Goal: Browse casually: Explore the website without a specific task or goal

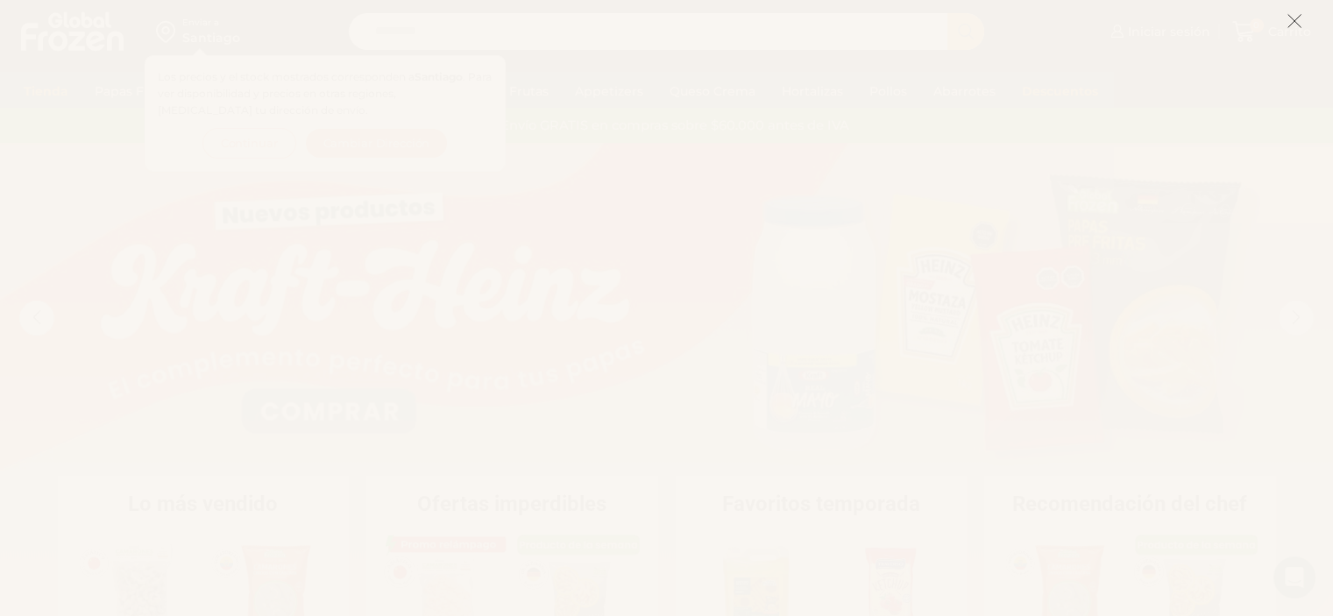
click at [1287, 18] on icon at bounding box center [1295, 21] width 16 height 16
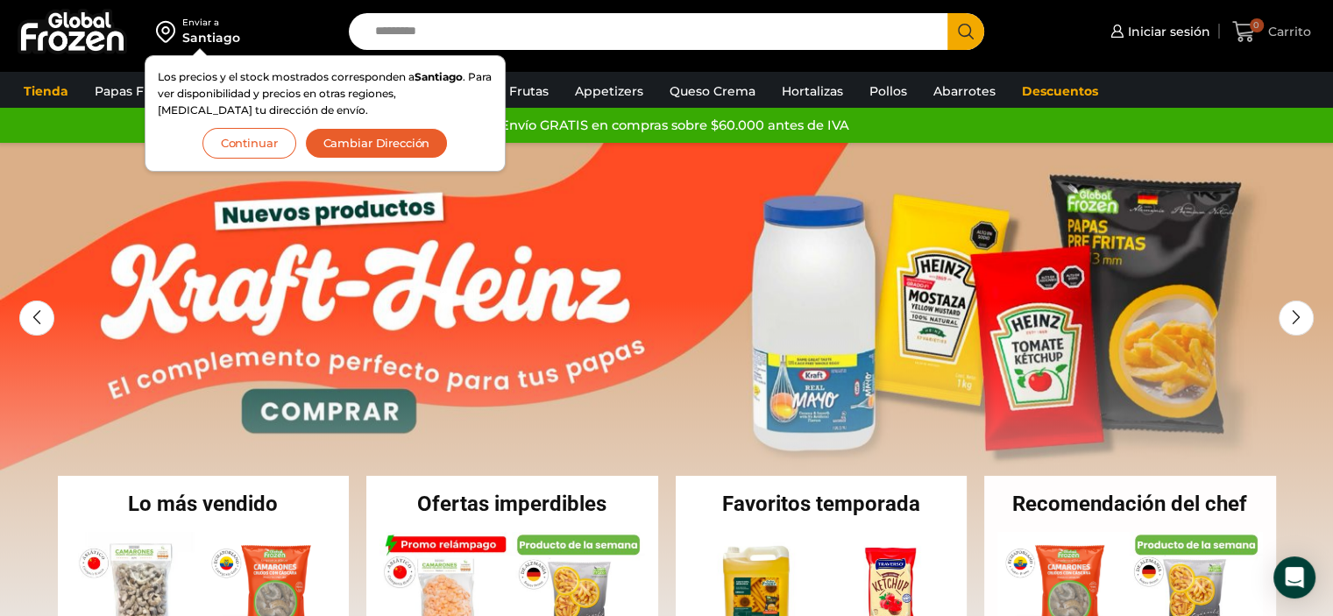
click at [1295, 18] on link "0 Carrito" at bounding box center [1272, 31] width 88 height 41
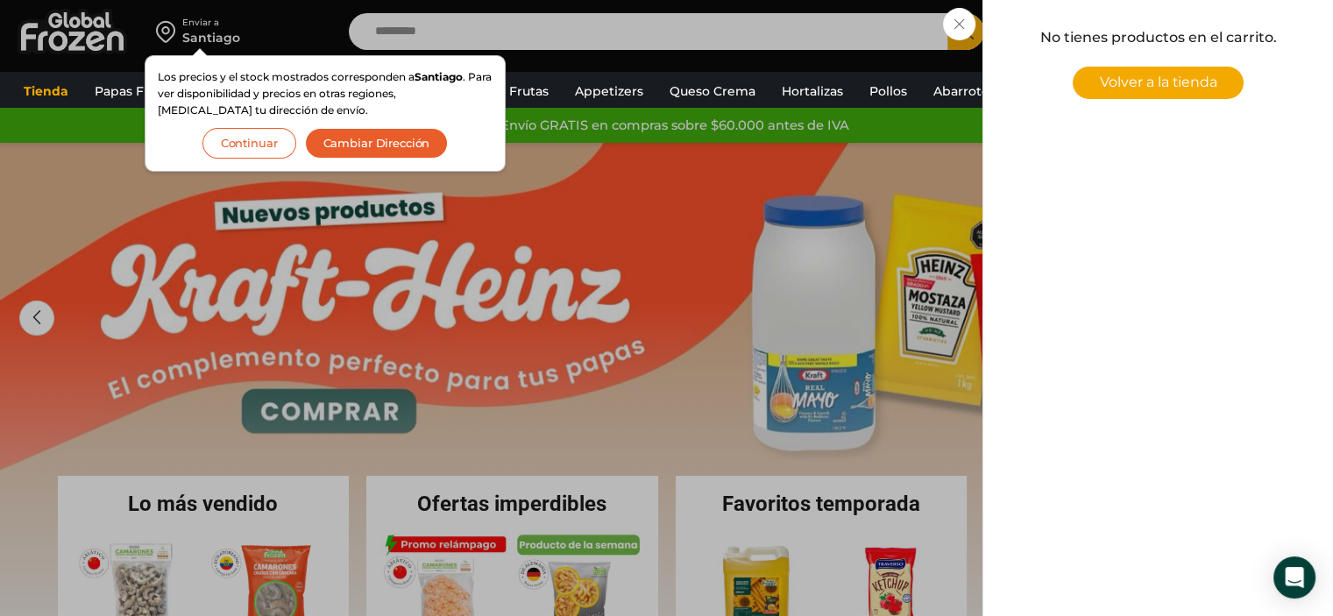
click at [275, 153] on button "Continuar" at bounding box center [250, 143] width 94 height 31
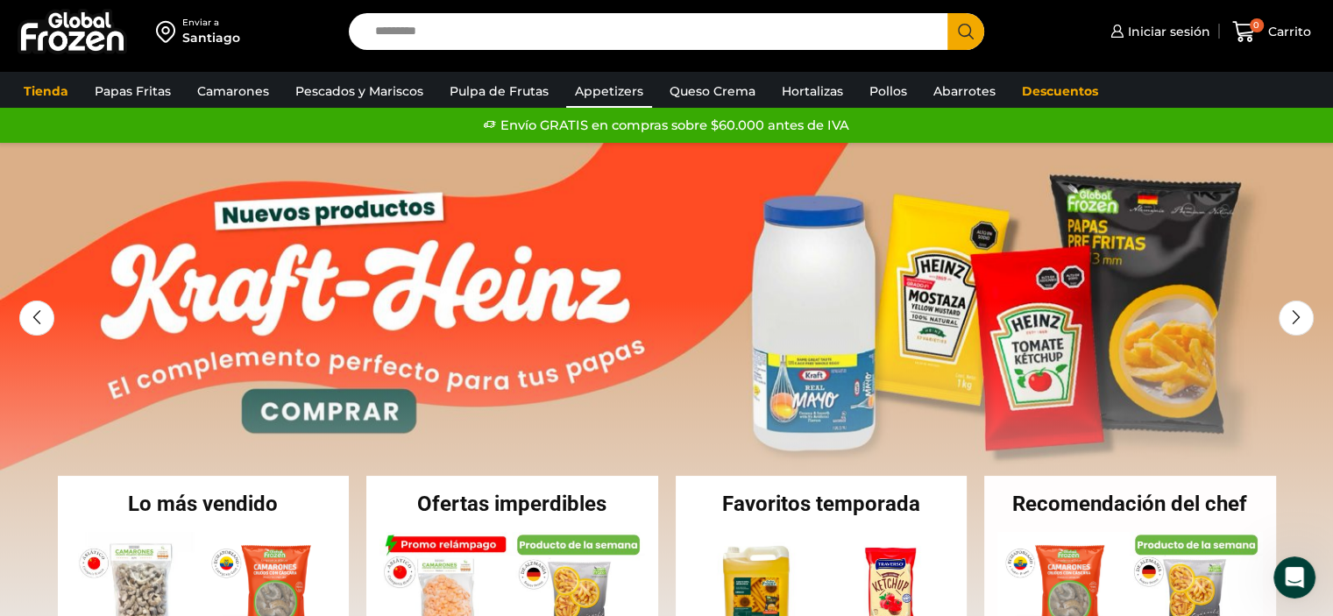
click at [610, 87] on link "Appetizers" at bounding box center [609, 91] width 86 height 33
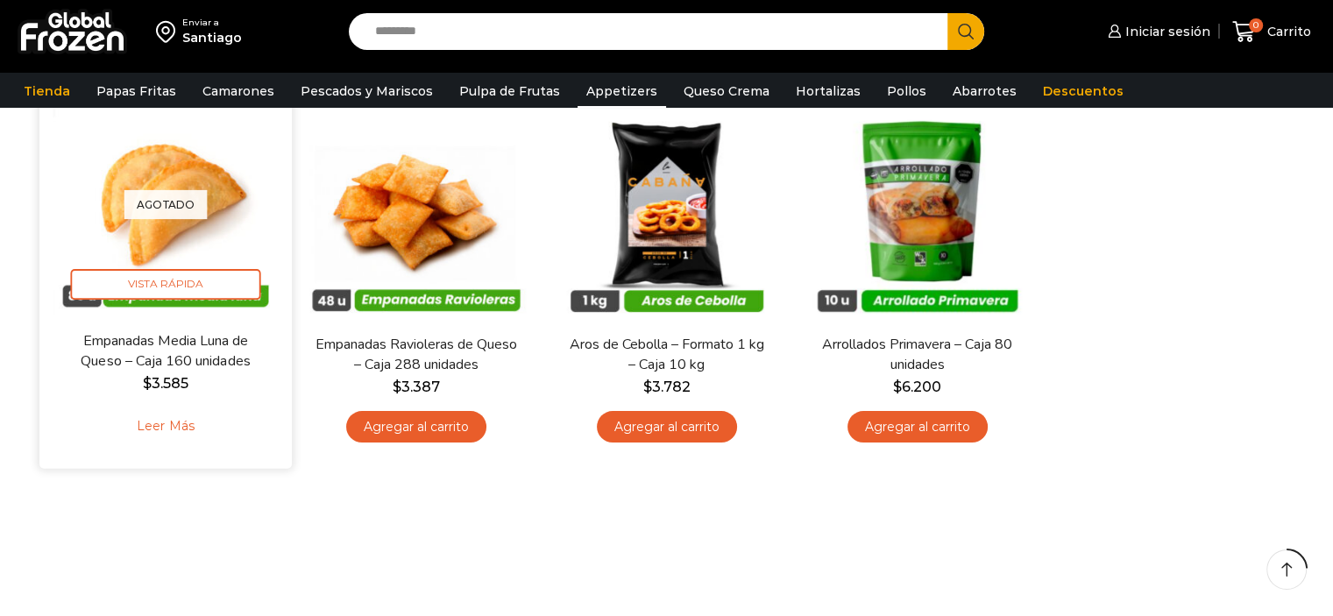
scroll to position [117, 0]
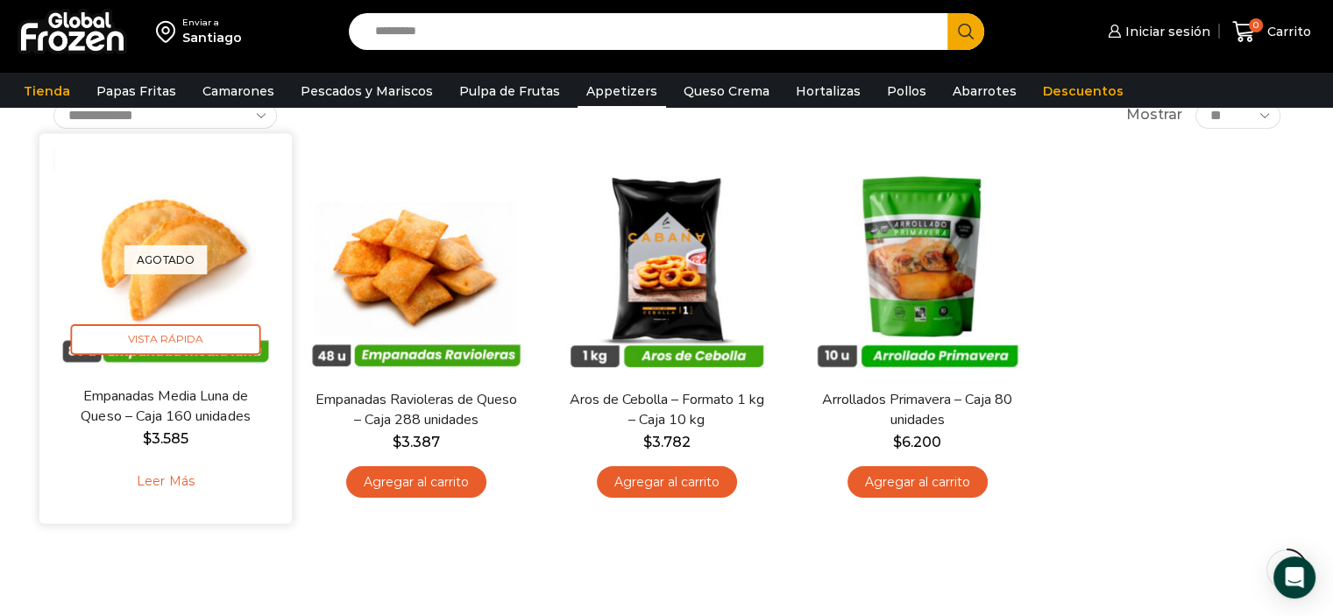
click at [217, 277] on img at bounding box center [166, 259] width 226 height 226
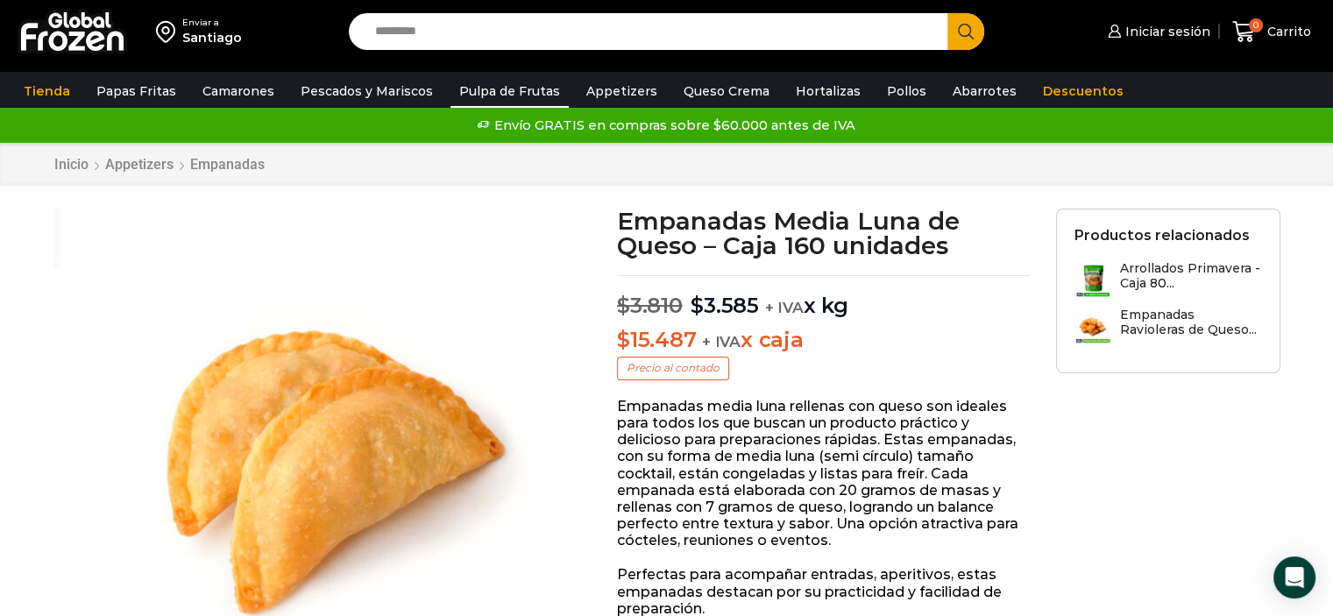
click at [537, 90] on link "Pulpa de Frutas" at bounding box center [510, 91] width 118 height 33
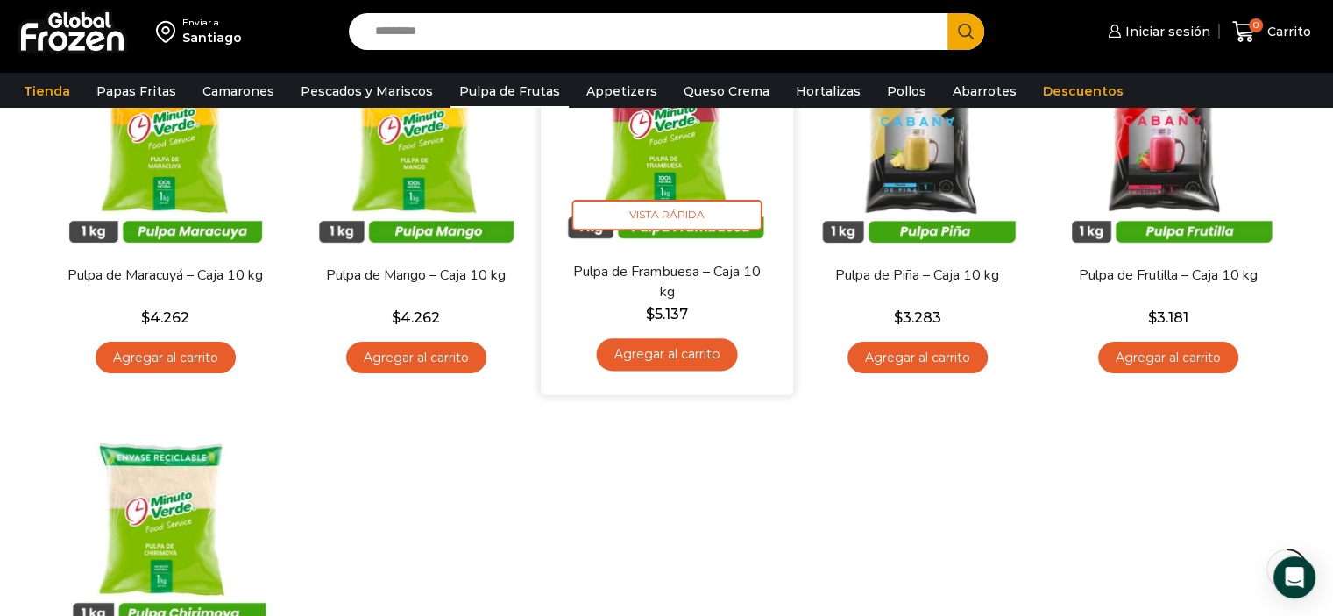
scroll to position [204, 0]
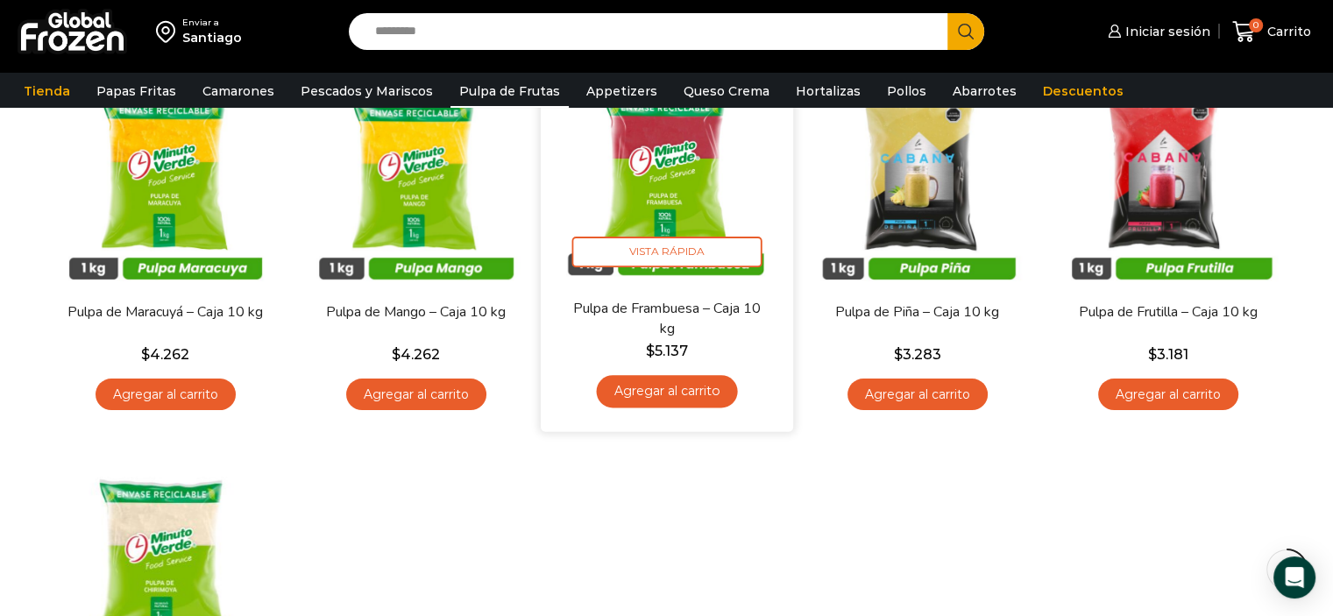
click at [714, 196] on img at bounding box center [667, 172] width 226 height 226
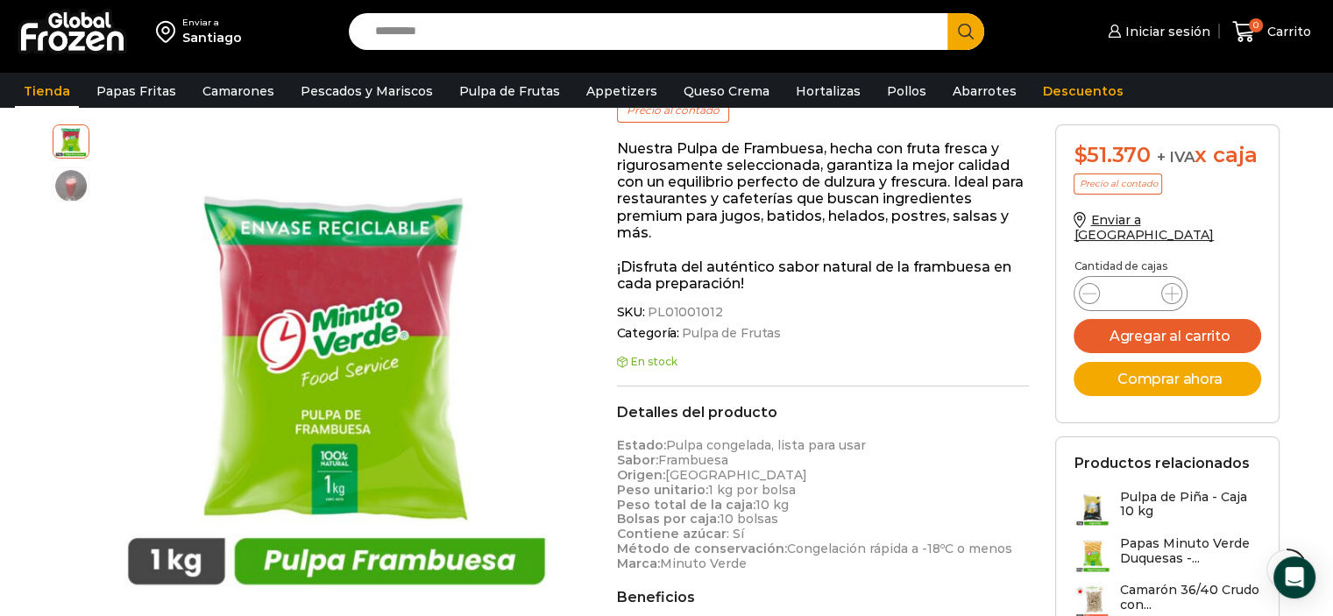
scroll to position [322, 0]
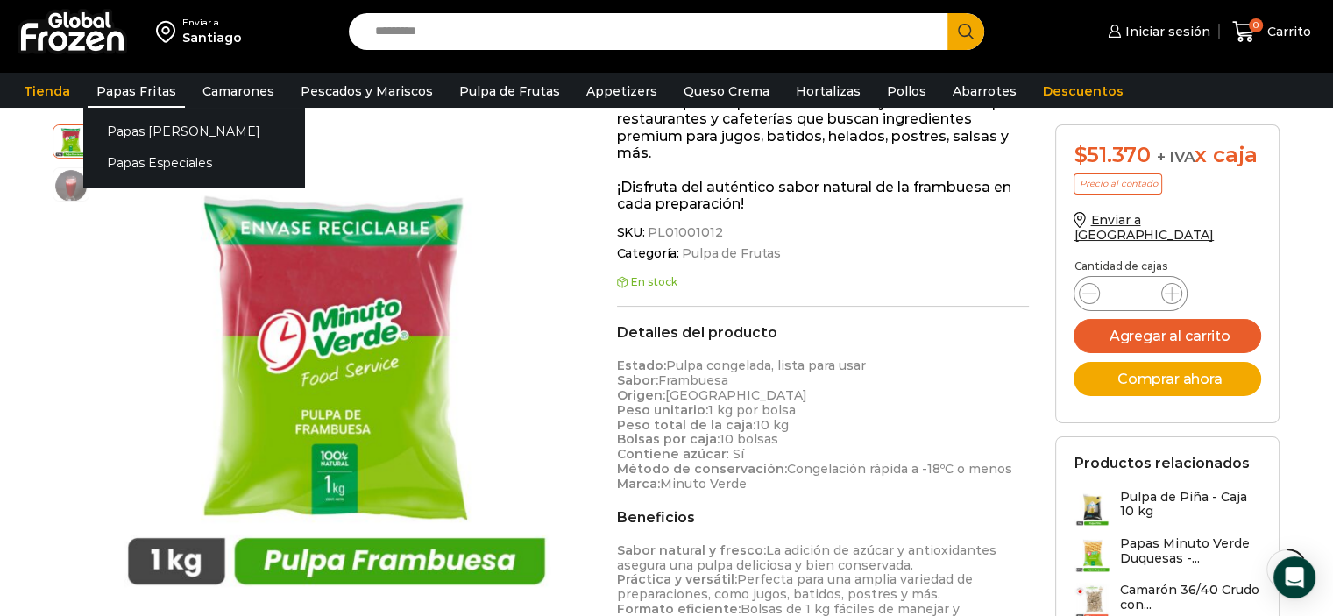
click at [130, 85] on link "Papas Fritas" at bounding box center [136, 91] width 97 height 33
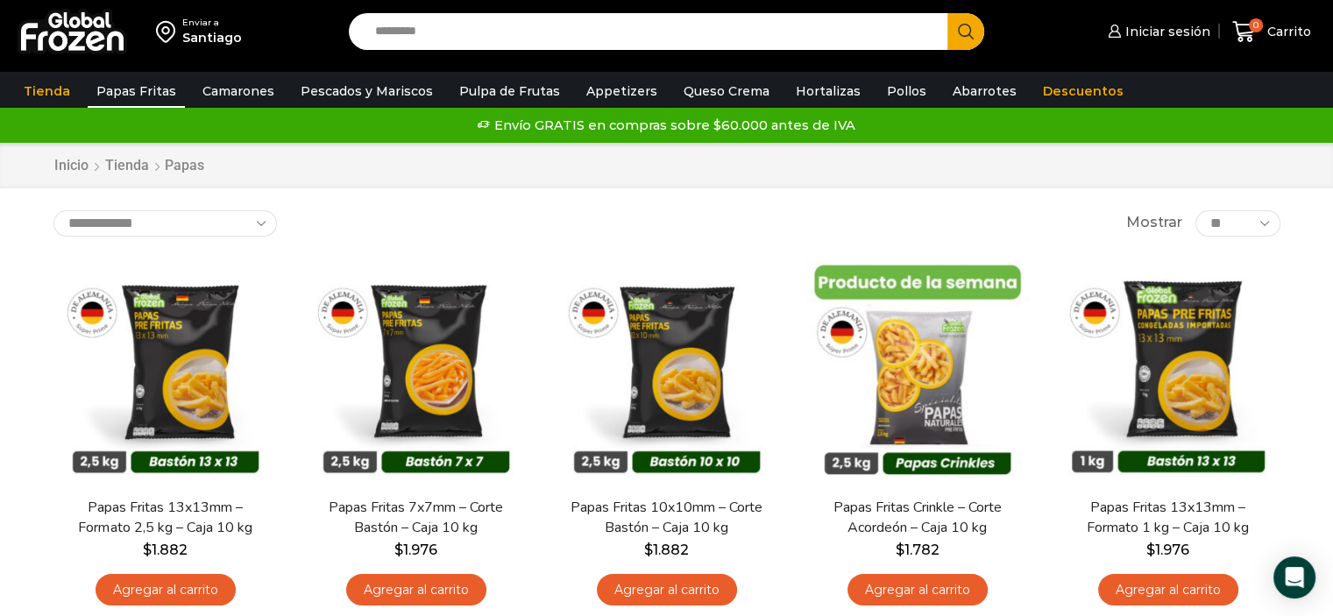
scroll to position [71, 0]
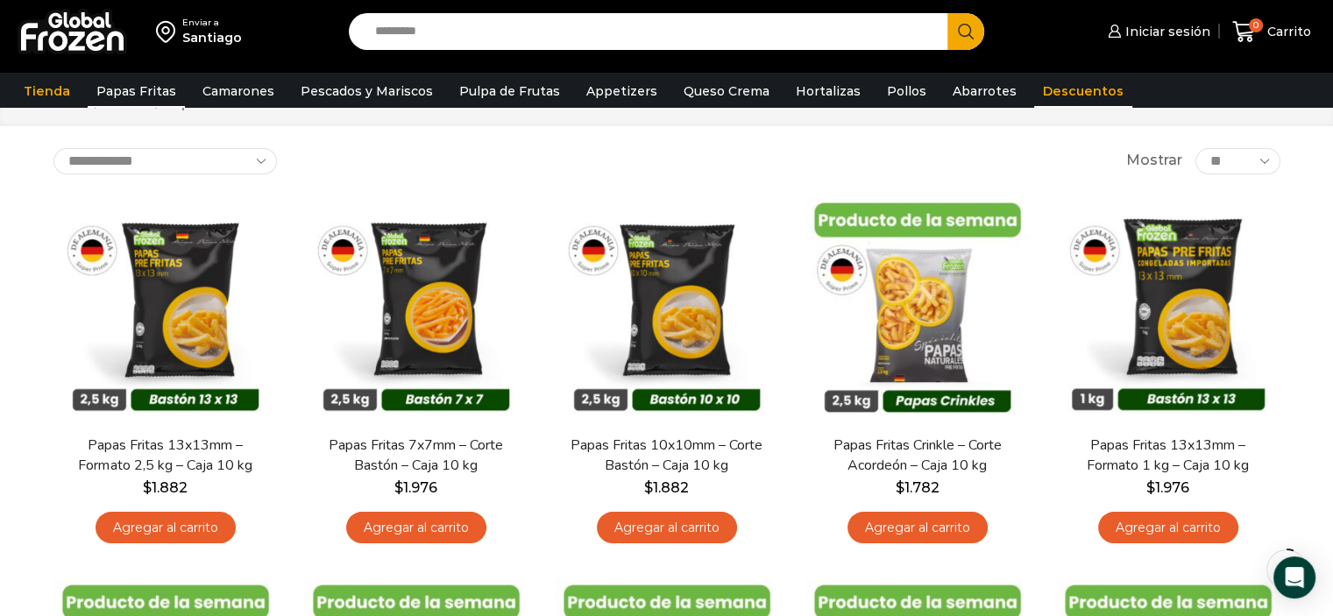
click at [1034, 95] on link "Descuentos" at bounding box center [1083, 91] width 98 height 33
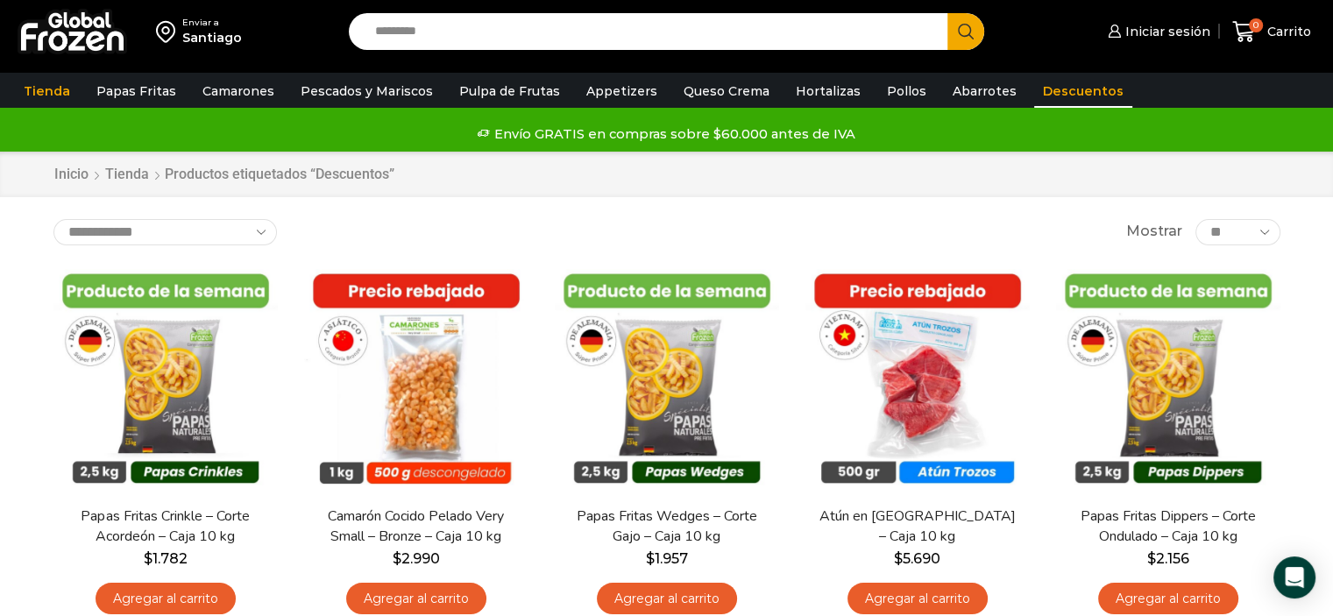
scroll to position [29, 0]
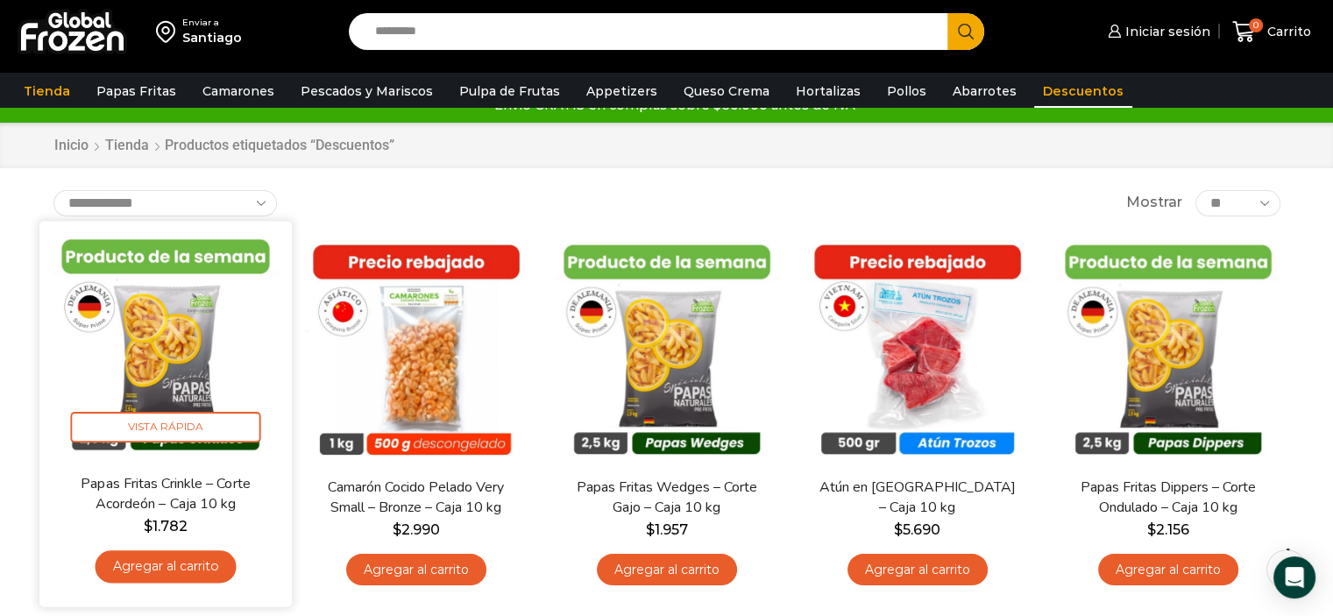
click at [184, 350] on img at bounding box center [166, 347] width 226 height 226
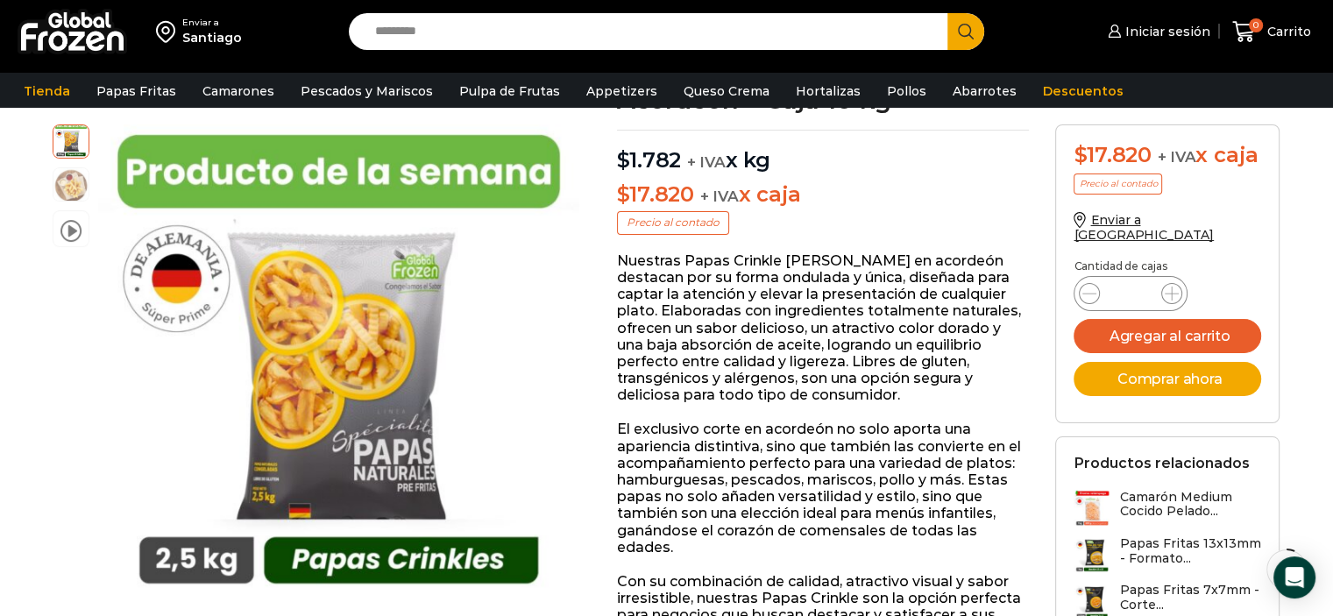
scroll to position [146, 0]
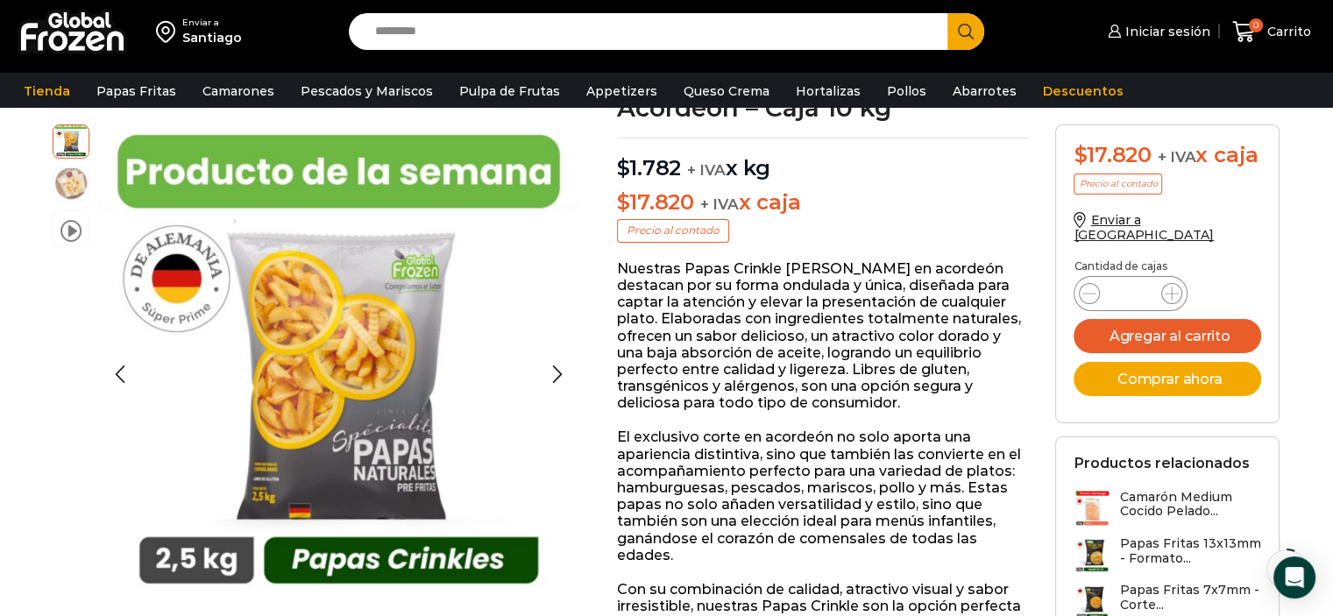
click at [75, 184] on img at bounding box center [70, 183] width 35 height 35
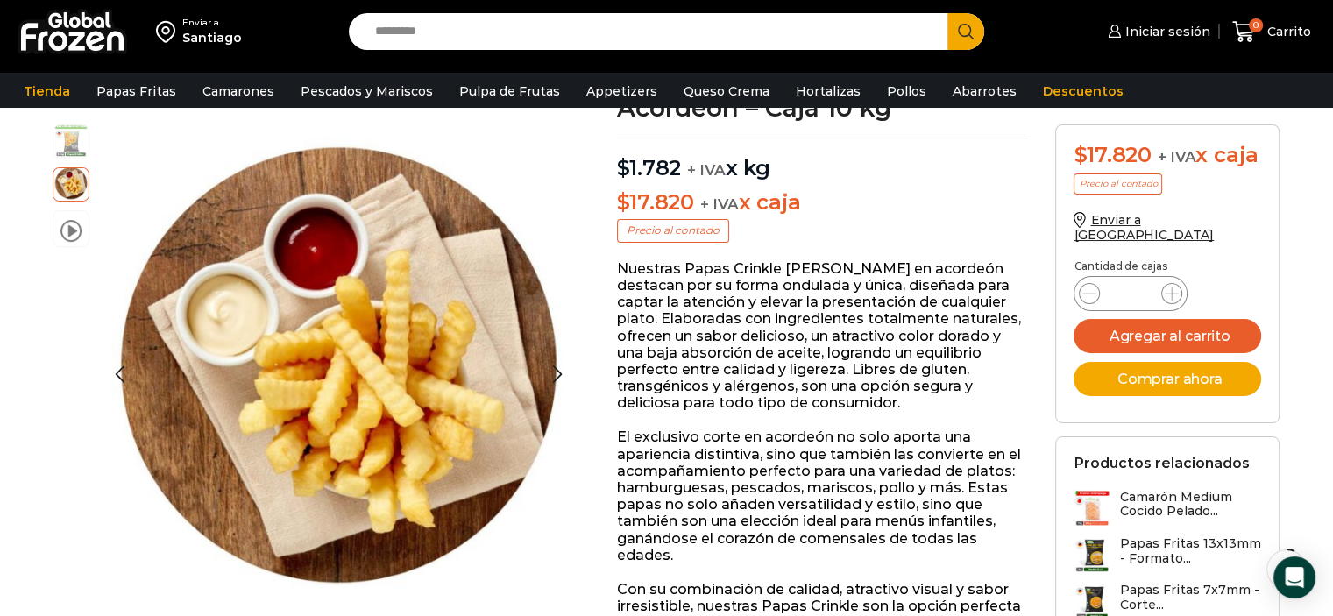
click at [70, 129] on img at bounding box center [70, 140] width 35 height 35
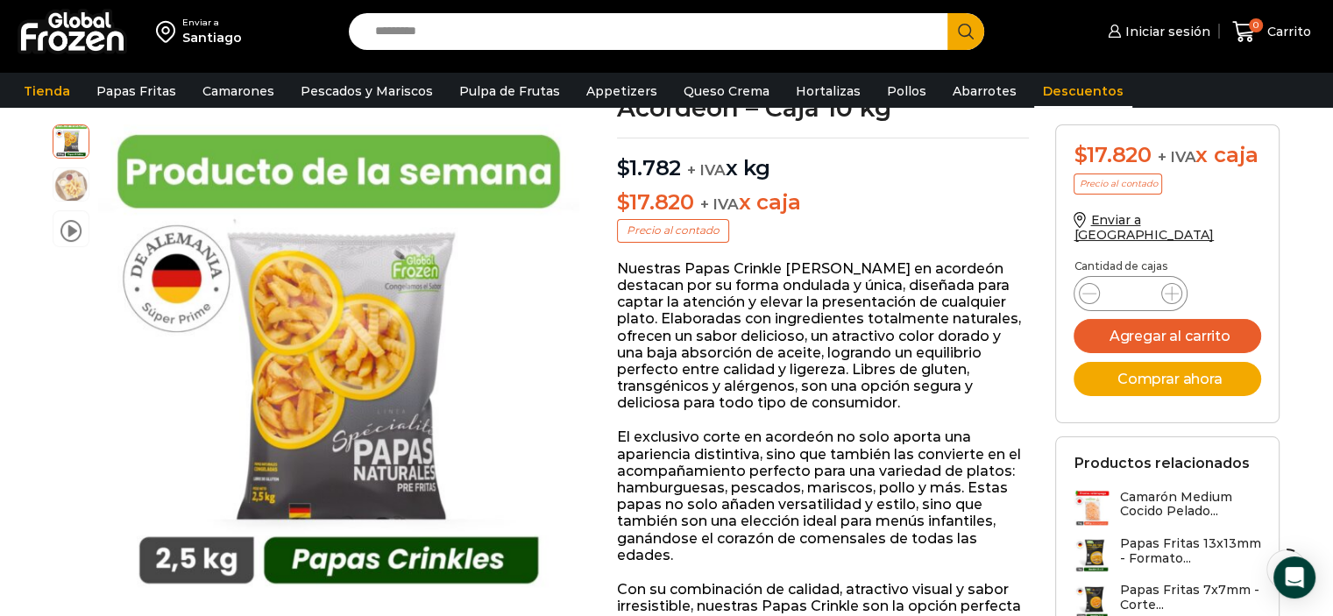
click at [1058, 89] on link "Descuentos" at bounding box center [1083, 91] width 98 height 33
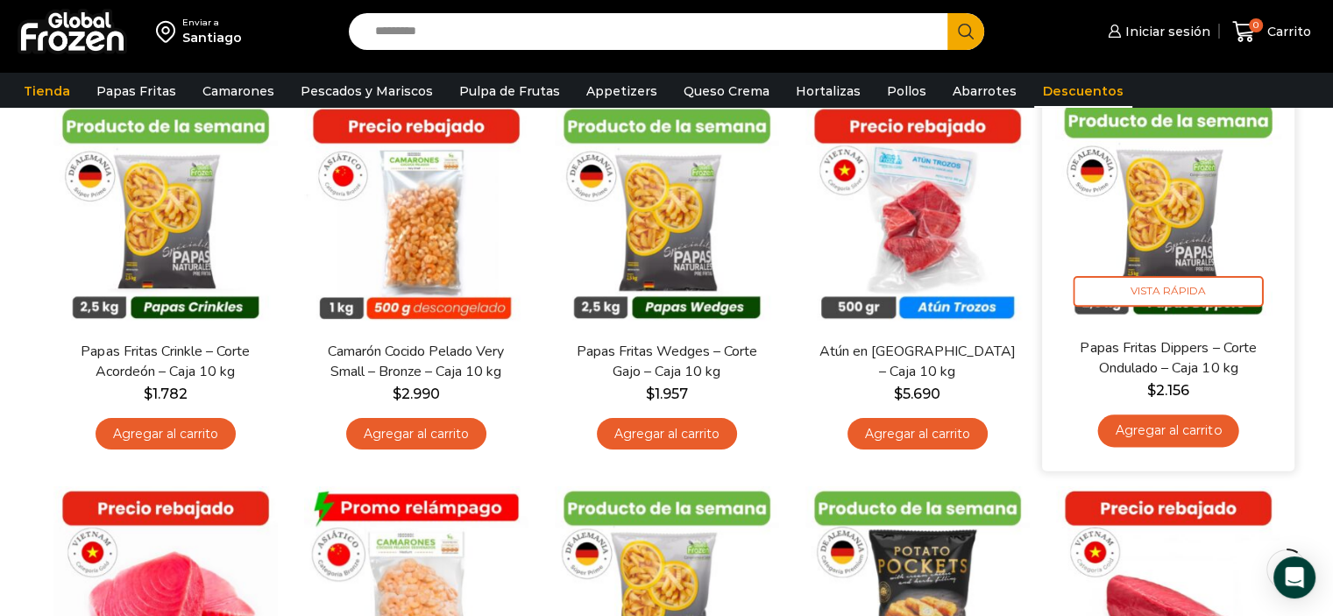
scroll to position [175, 0]
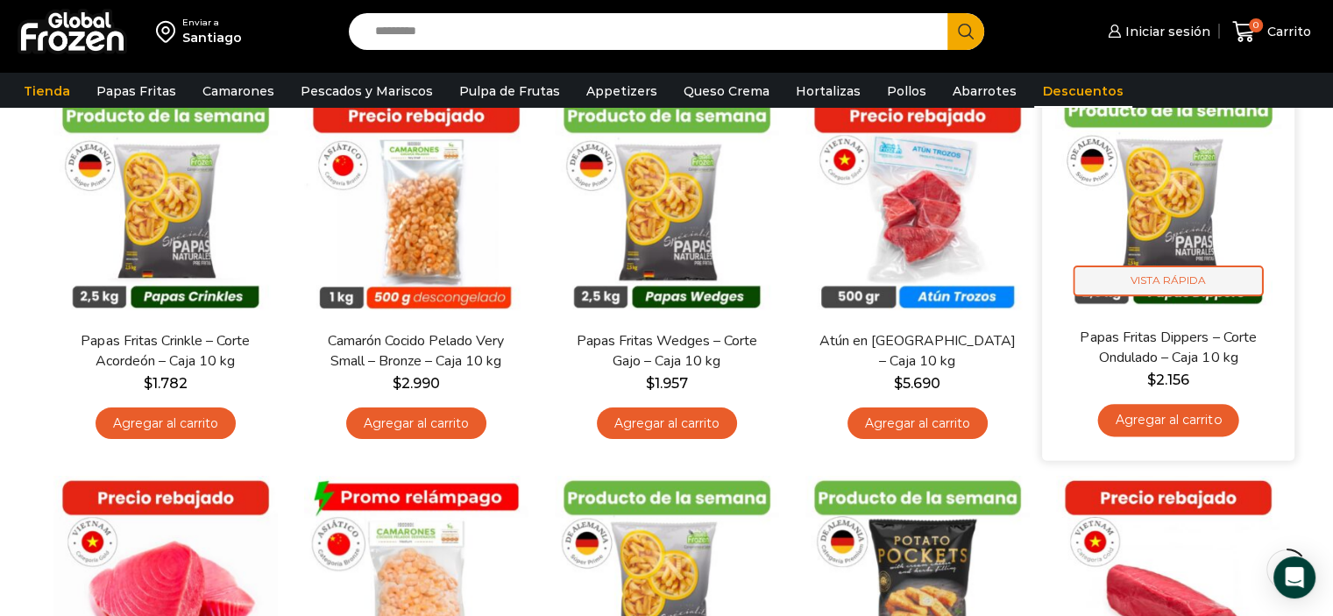
click at [1205, 285] on span "Vista Rápida" at bounding box center [1168, 281] width 190 height 31
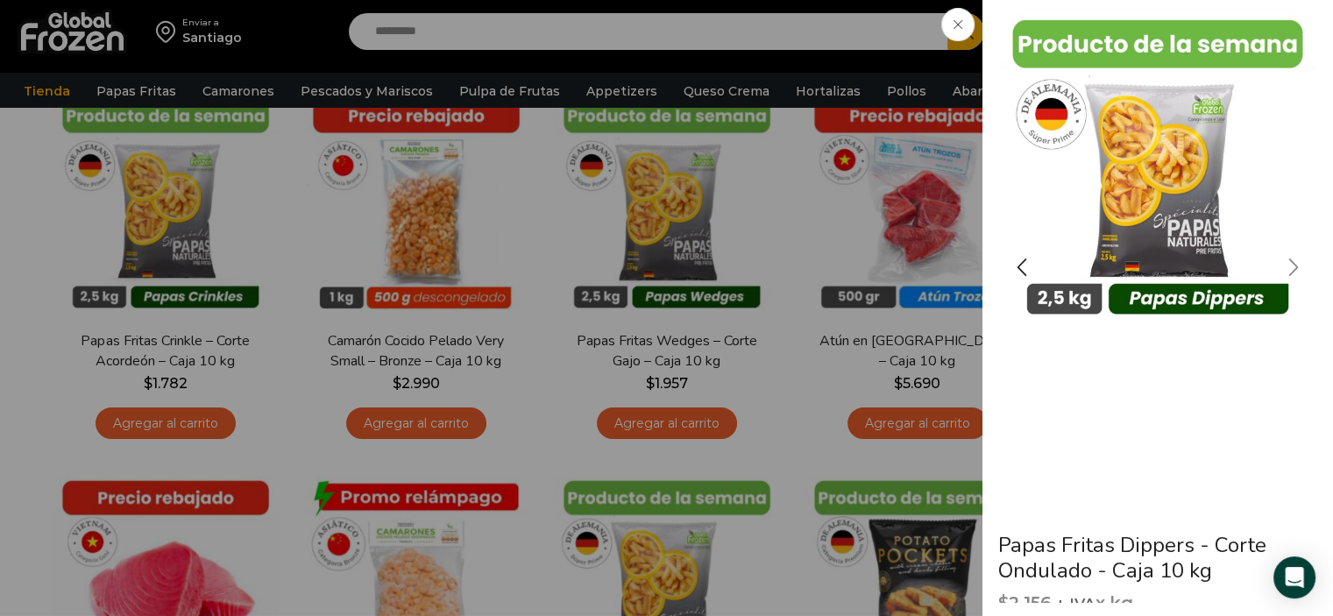
click at [1296, 263] on div "Next slide" at bounding box center [1294, 267] width 44 height 44
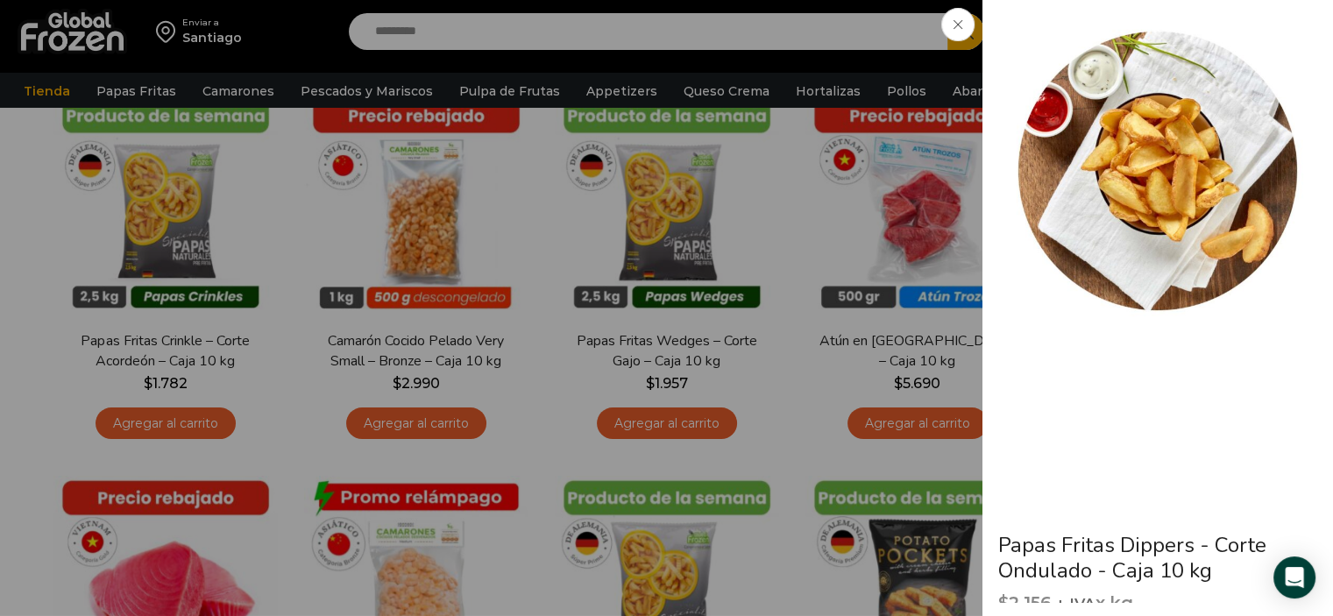
click at [959, 31] on span at bounding box center [958, 24] width 33 height 33
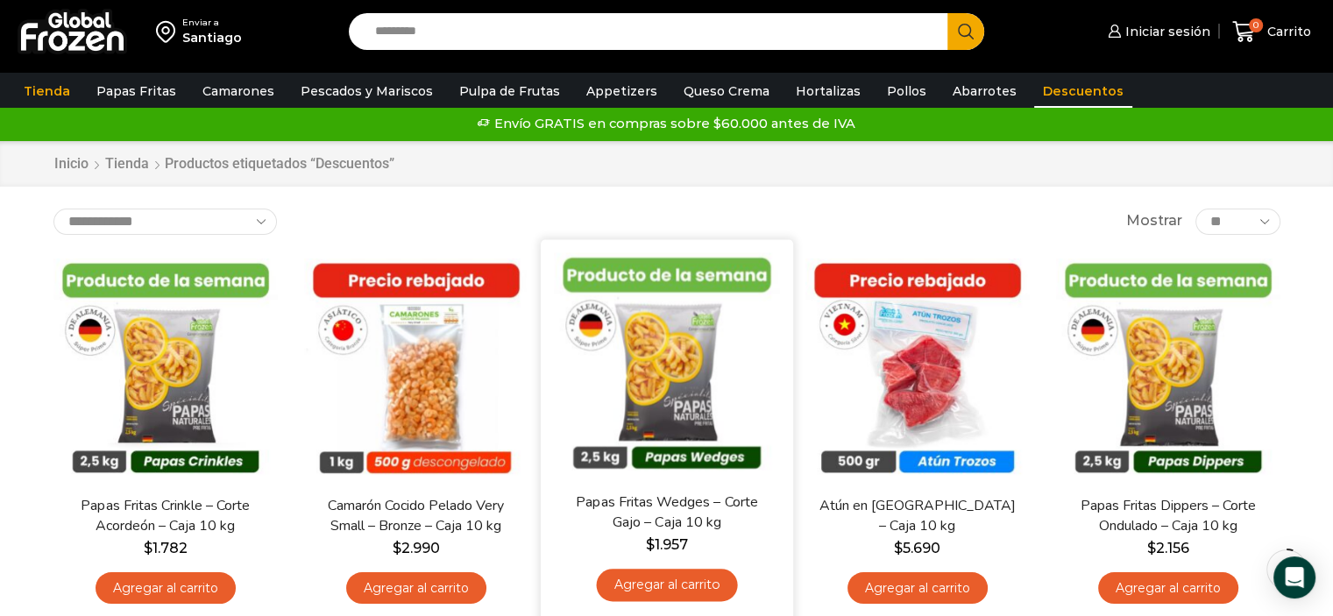
scroll to position [0, 0]
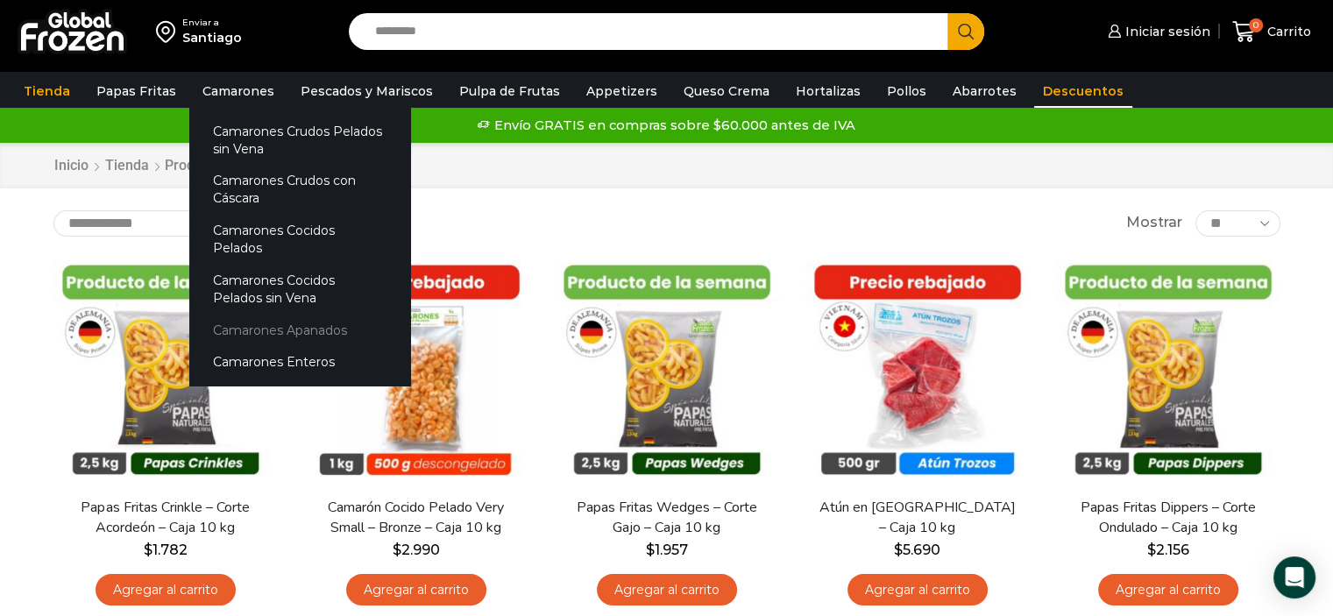
click at [263, 314] on link "Camarones Apanados" at bounding box center [299, 330] width 221 height 32
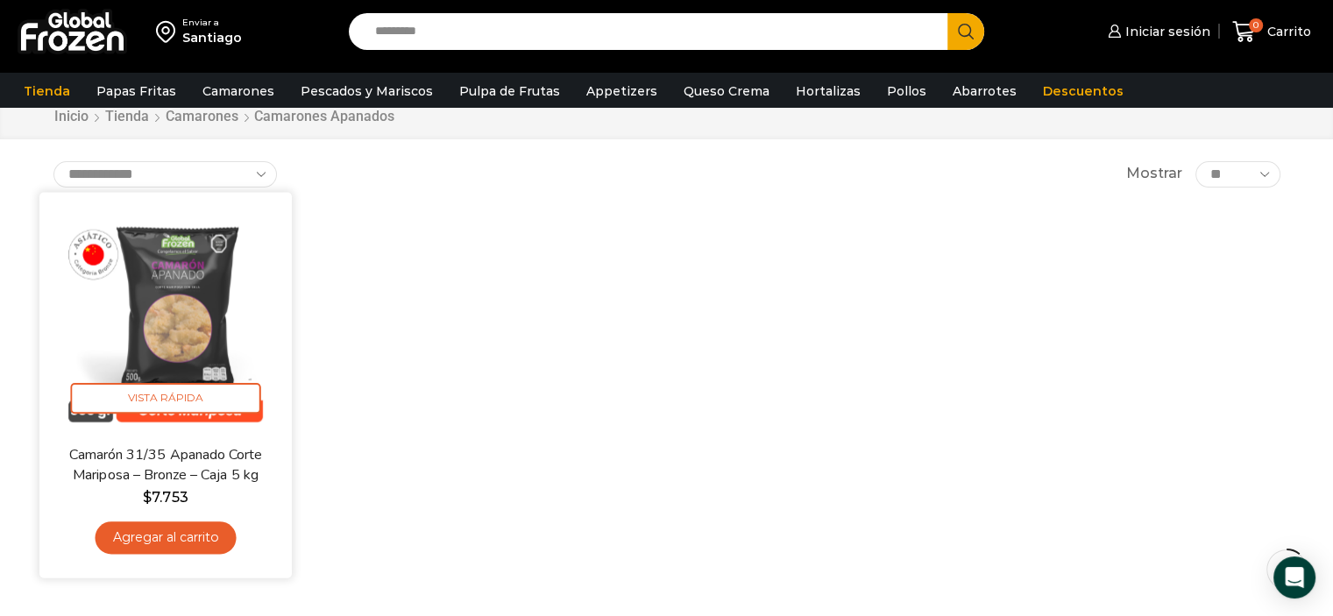
click at [207, 346] on img at bounding box center [166, 318] width 226 height 226
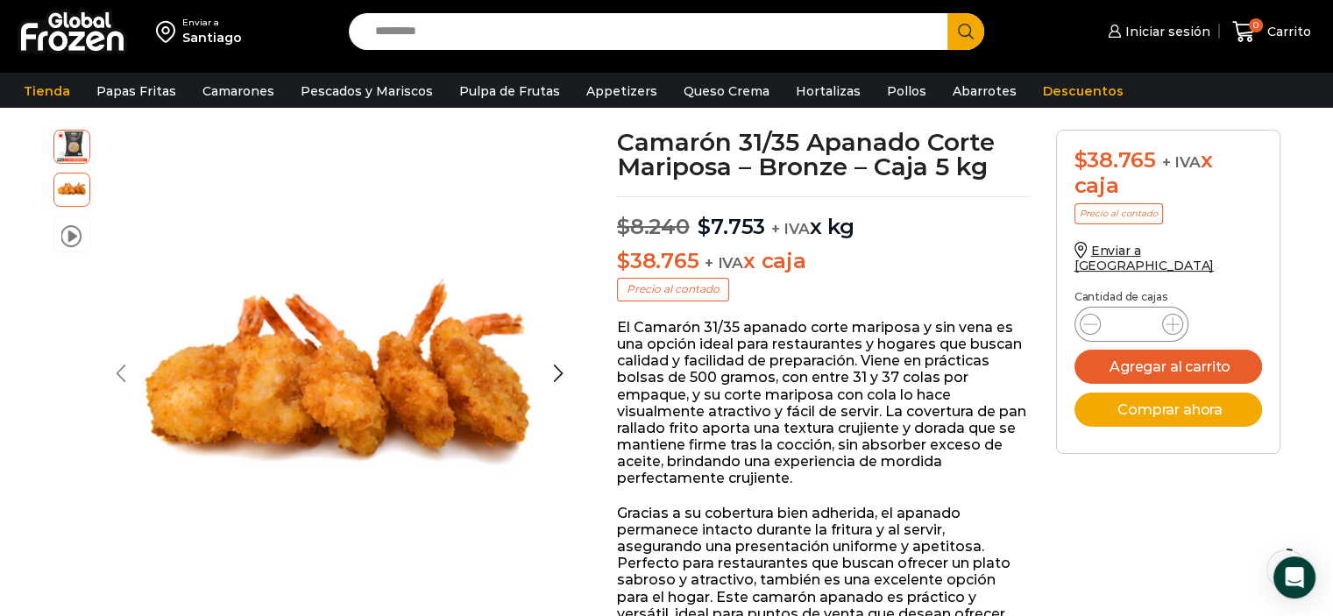
click at [126, 362] on div "Previous slide" at bounding box center [121, 374] width 44 height 44
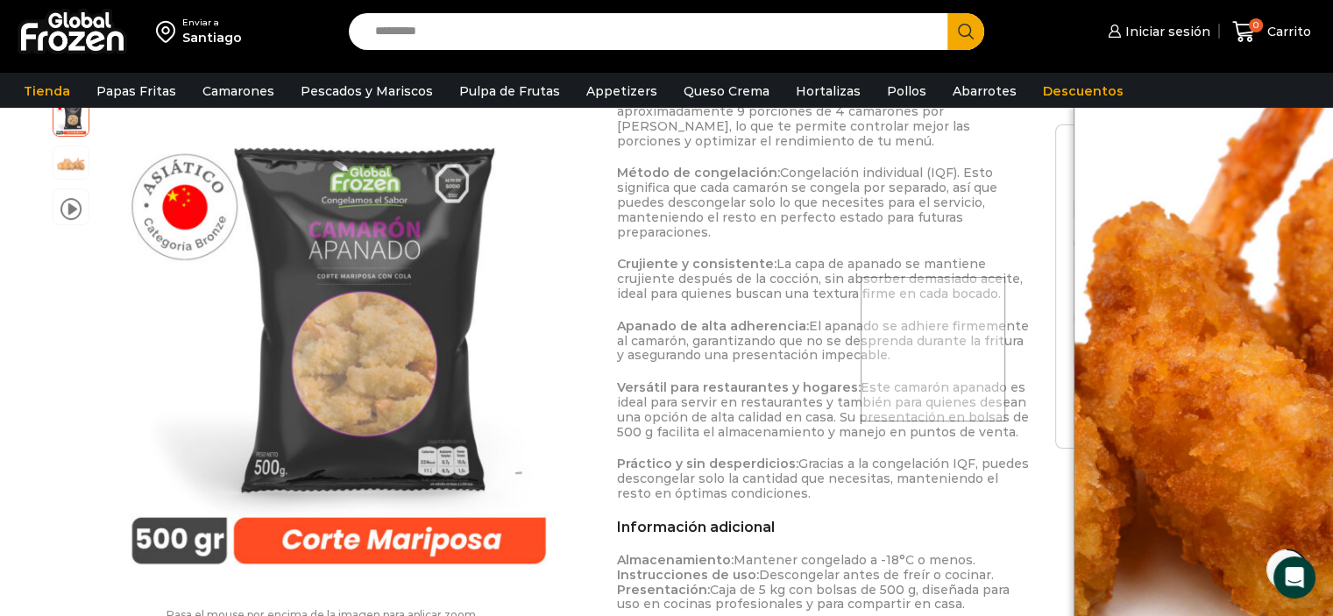
scroll to position [1140, 0]
